Goal: Check status: Check status

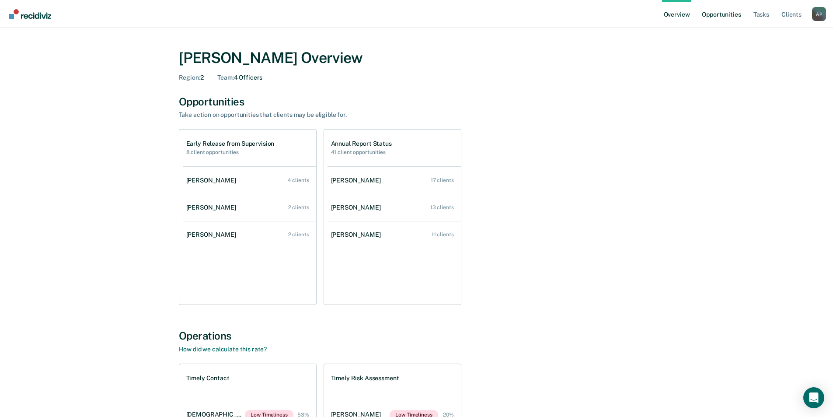
click at [722, 16] on link "Opportunities" at bounding box center [721, 14] width 42 height 28
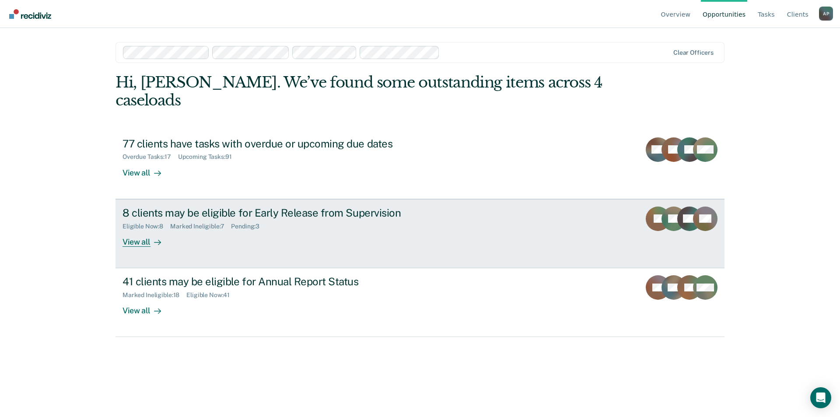
click at [147, 230] on div "View all" at bounding box center [146, 238] width 49 height 17
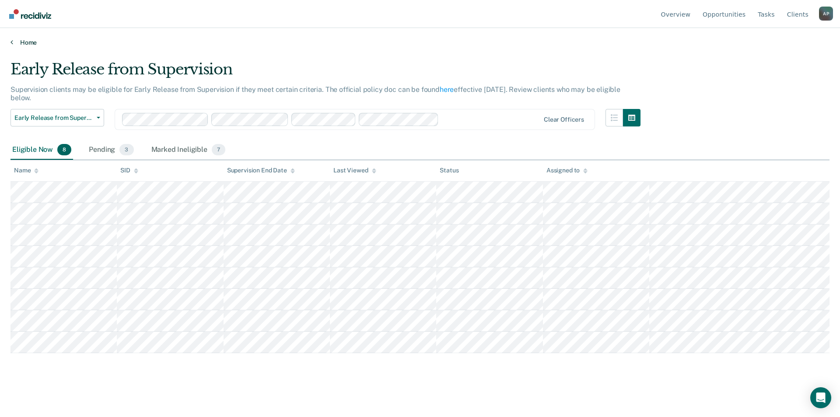
click at [21, 42] on link "Home" at bounding box center [419, 42] width 819 height 8
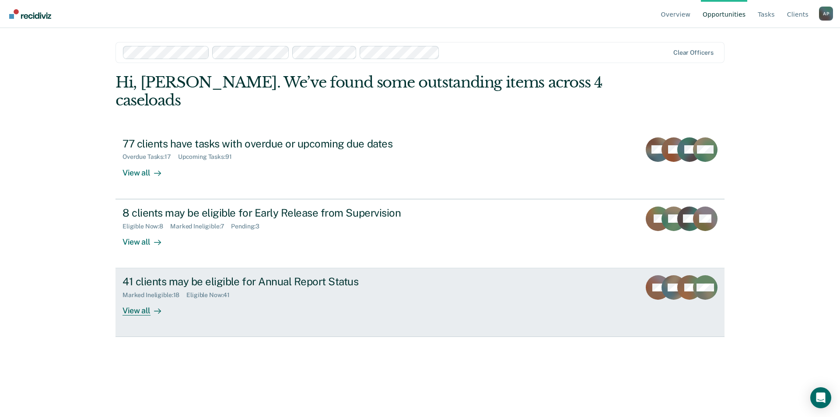
click at [141, 299] on div "View all" at bounding box center [146, 307] width 49 height 17
